Goal: Transaction & Acquisition: Purchase product/service

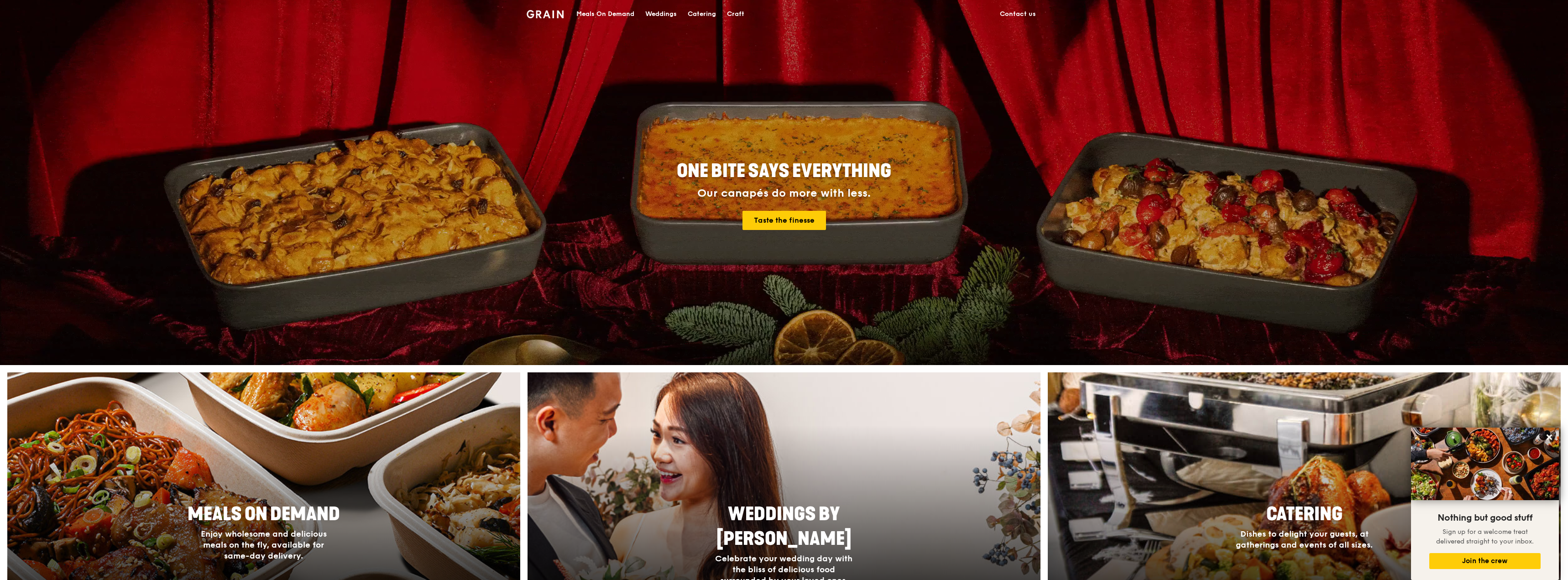
click at [612, 12] on div "Meals On Demand" at bounding box center [605, 14] width 58 height 27
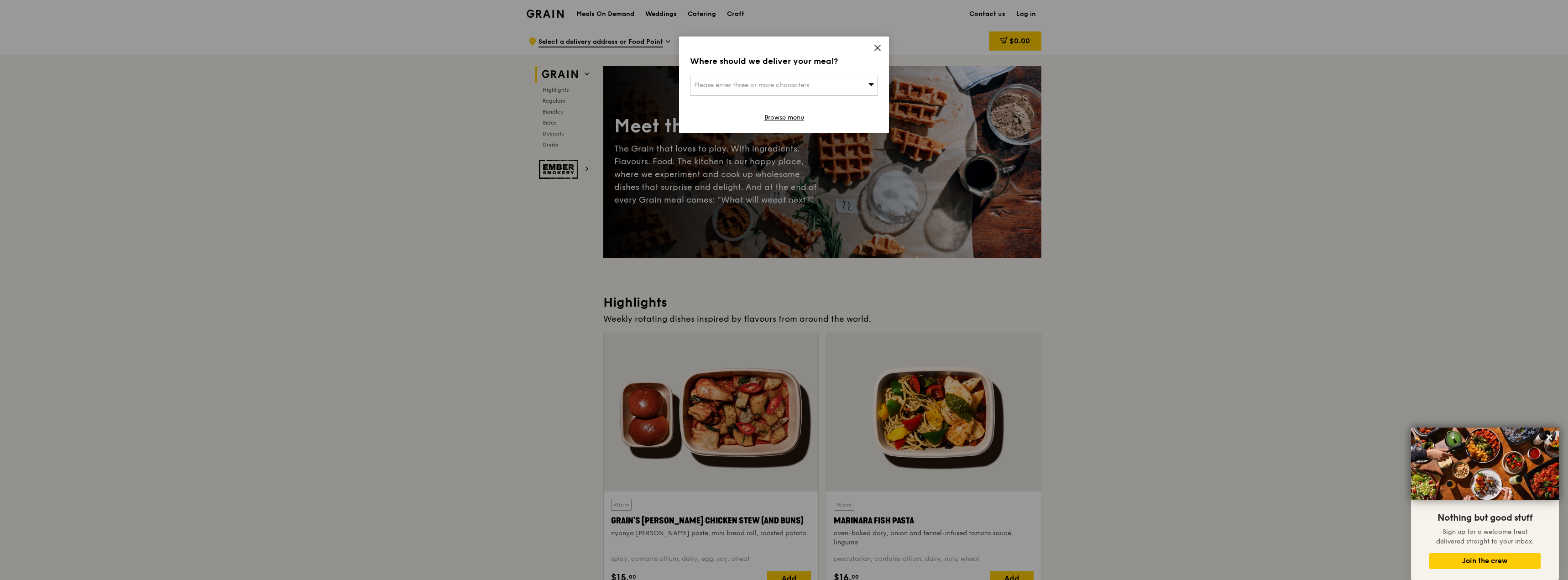
click at [875, 46] on icon at bounding box center [877, 47] width 8 height 8
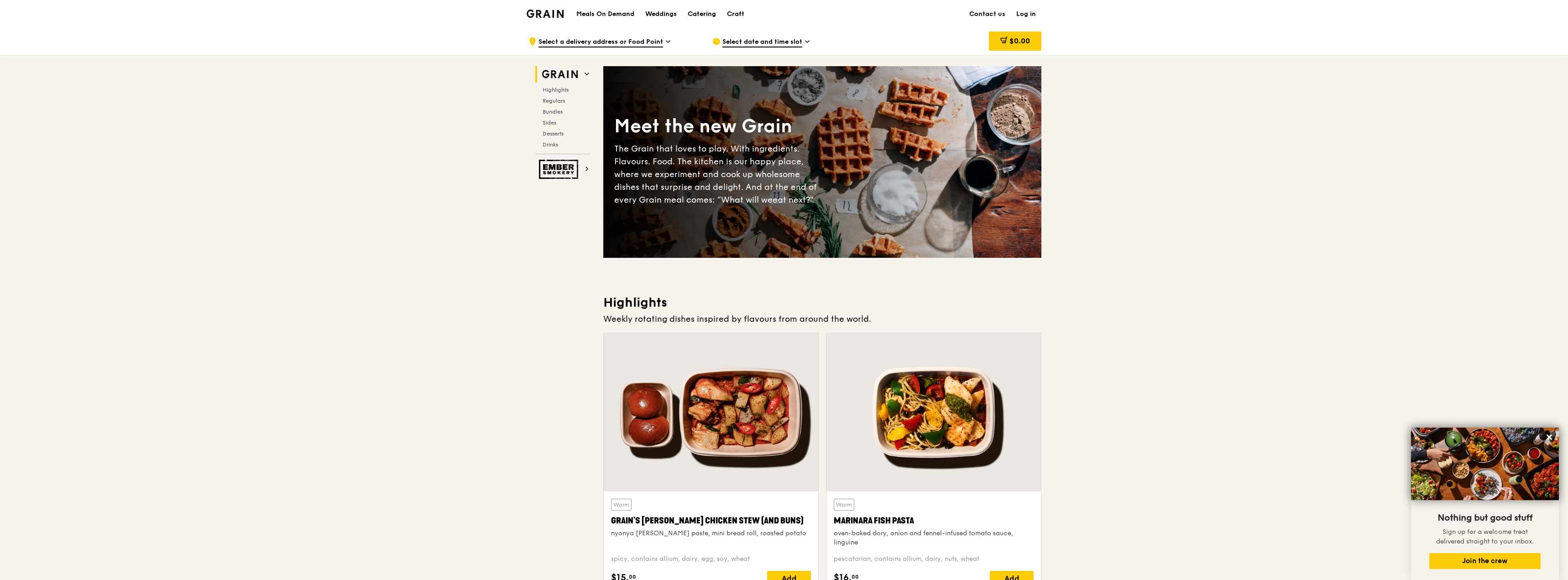
click at [704, 8] on div "Catering" at bounding box center [702, 14] width 28 height 27
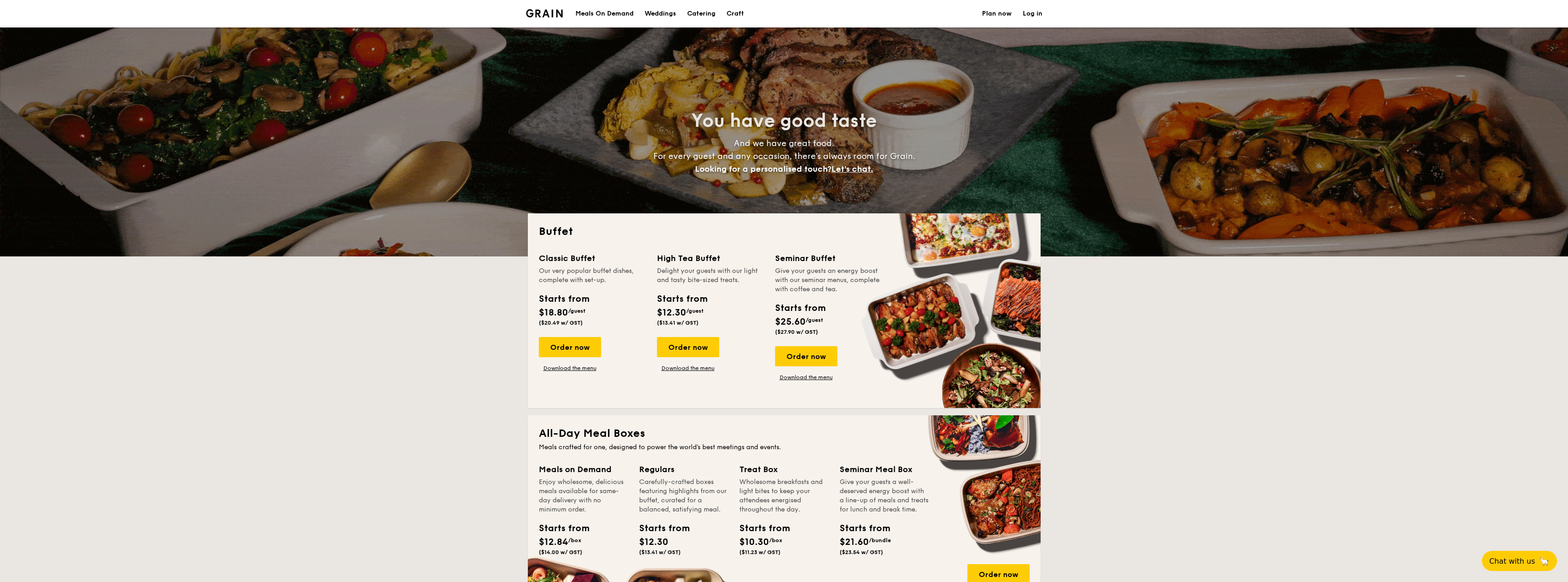
select select
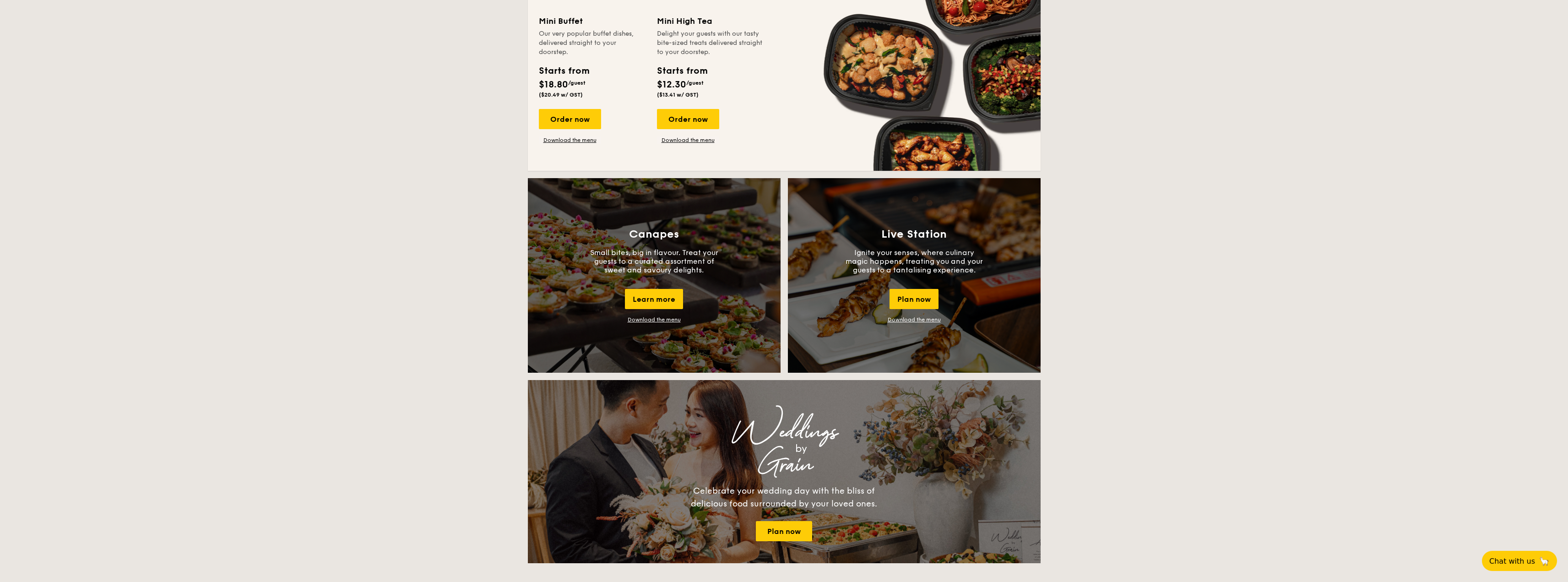
scroll to position [412, 0]
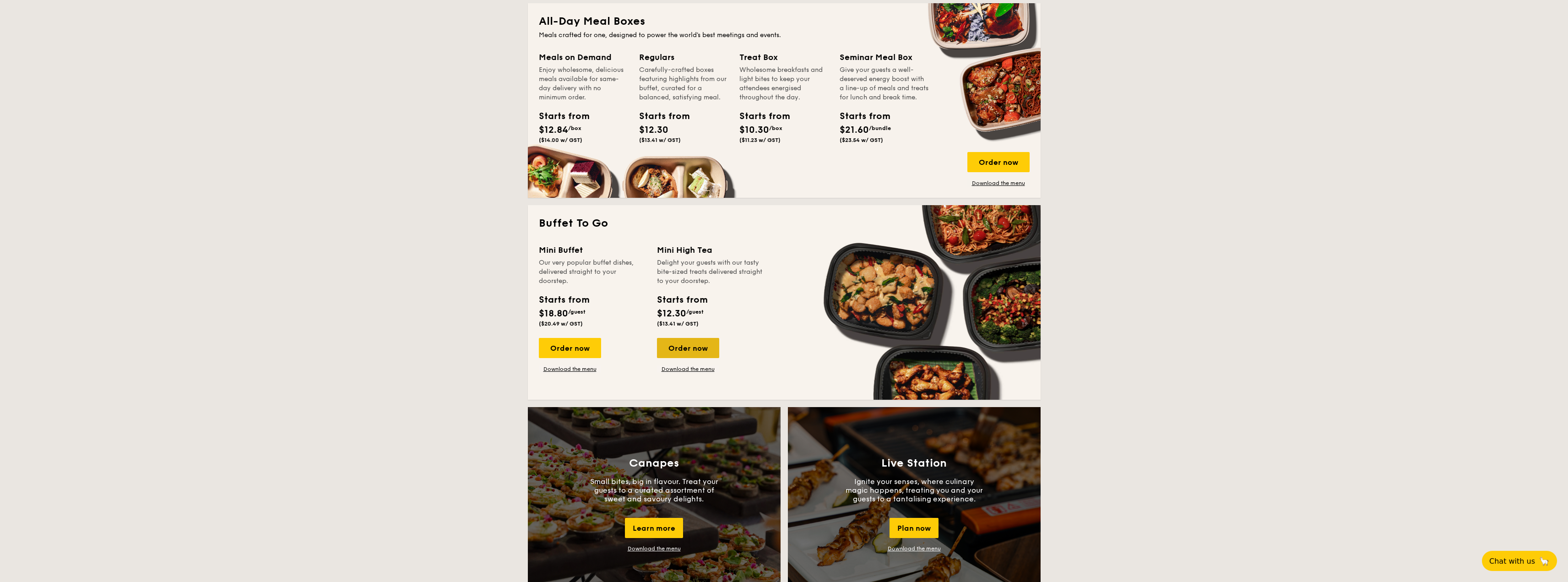
click at [700, 350] on div "Order now" at bounding box center [688, 347] width 62 height 20
